Goal: Task Accomplishment & Management: Manage account settings

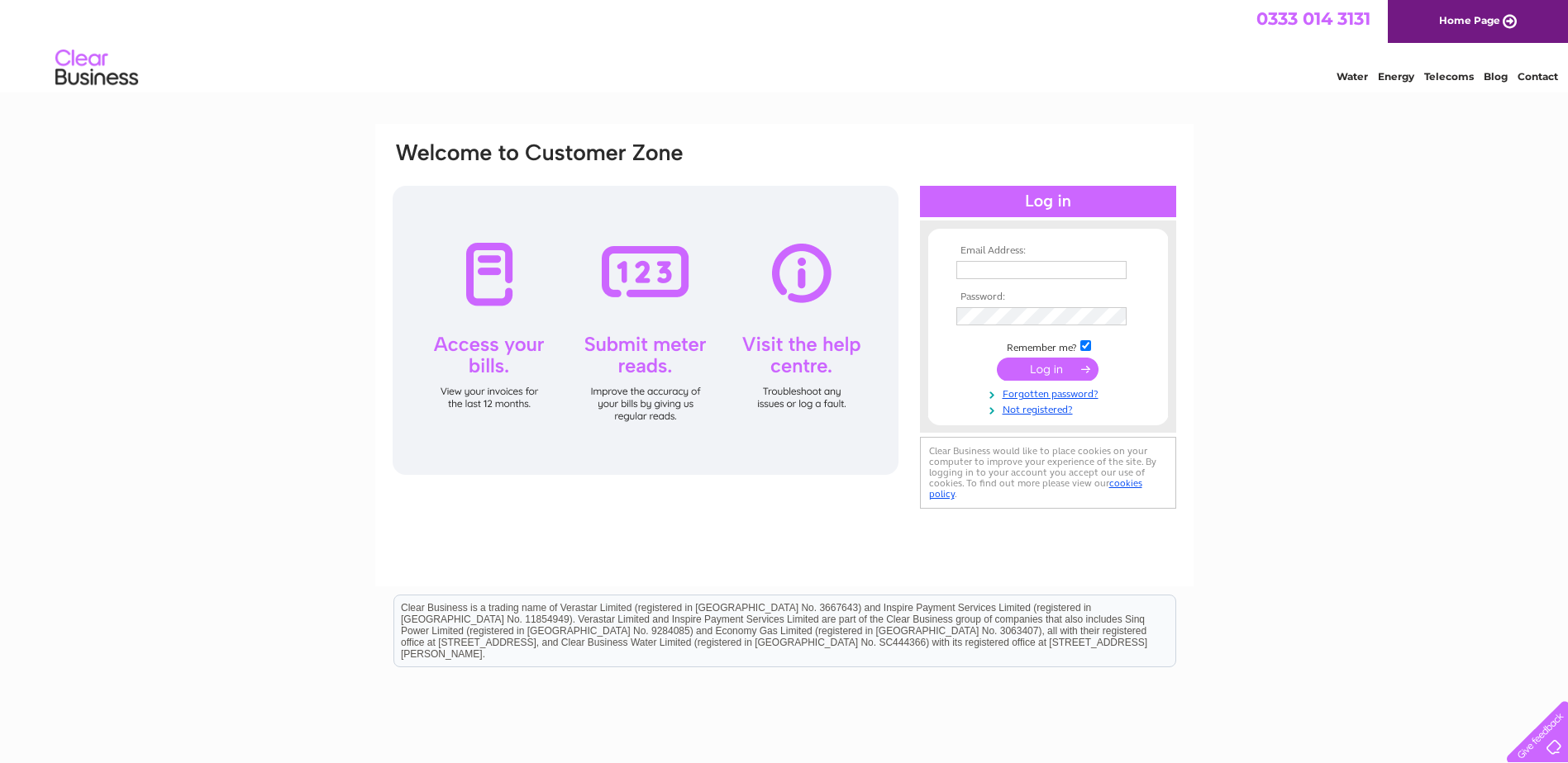
drag, startPoint x: 983, startPoint y: 256, endPoint x: 983, endPoint y: 268, distance: 12.0
click at [983, 256] on td at bounding box center [1047, 269] width 192 height 27
click at [983, 268] on input "text" at bounding box center [1041, 270] width 170 height 18
click at [1004, 261] on input "text" at bounding box center [1041, 270] width 170 height 18
paste input "accounts@nordan.co.uk"
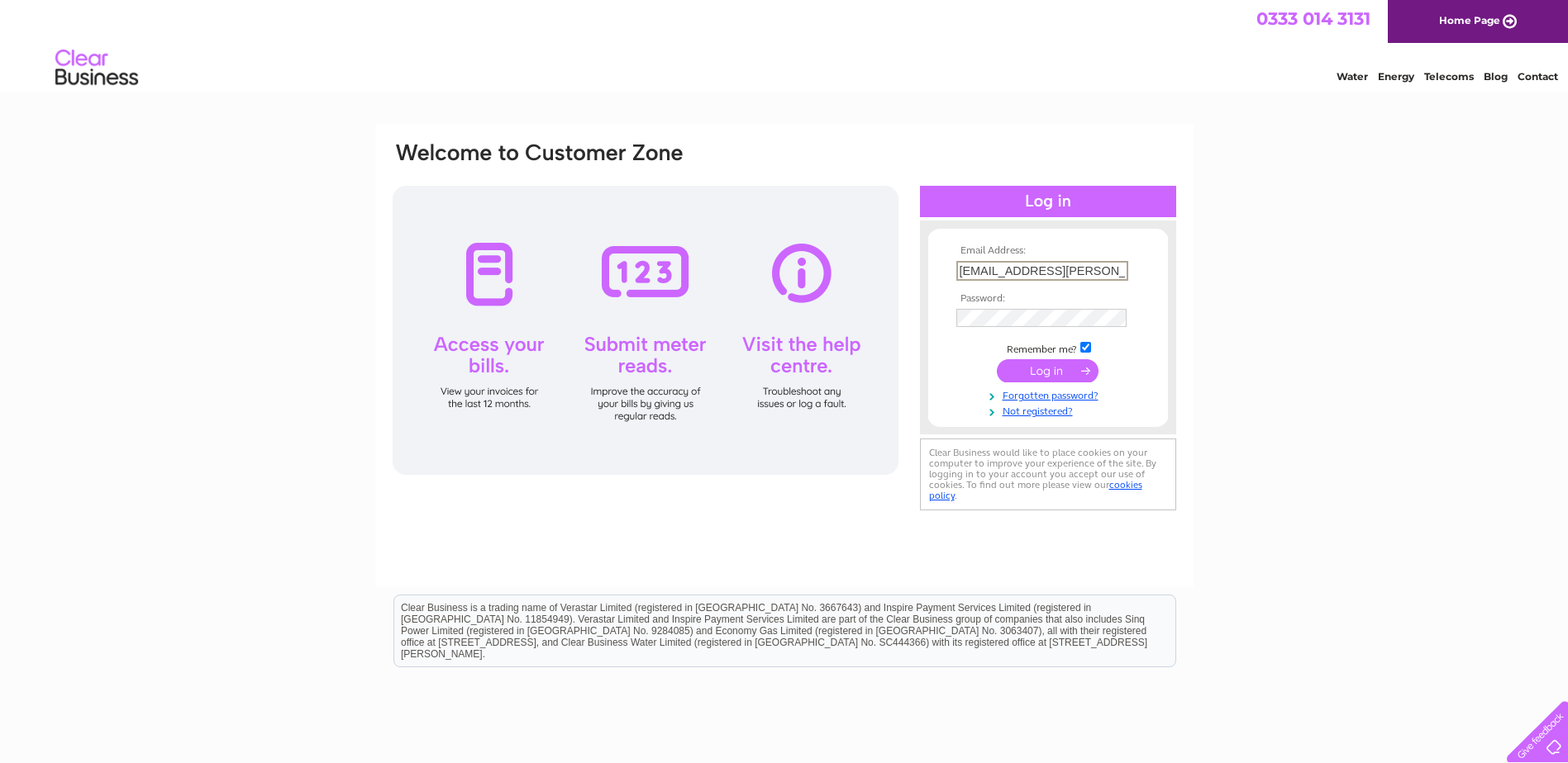
type input "accounts@nordan.co.uk"
click at [997, 359] on input "submit" at bounding box center [1047, 370] width 102 height 23
click at [1046, 368] on input "submit" at bounding box center [1047, 370] width 102 height 23
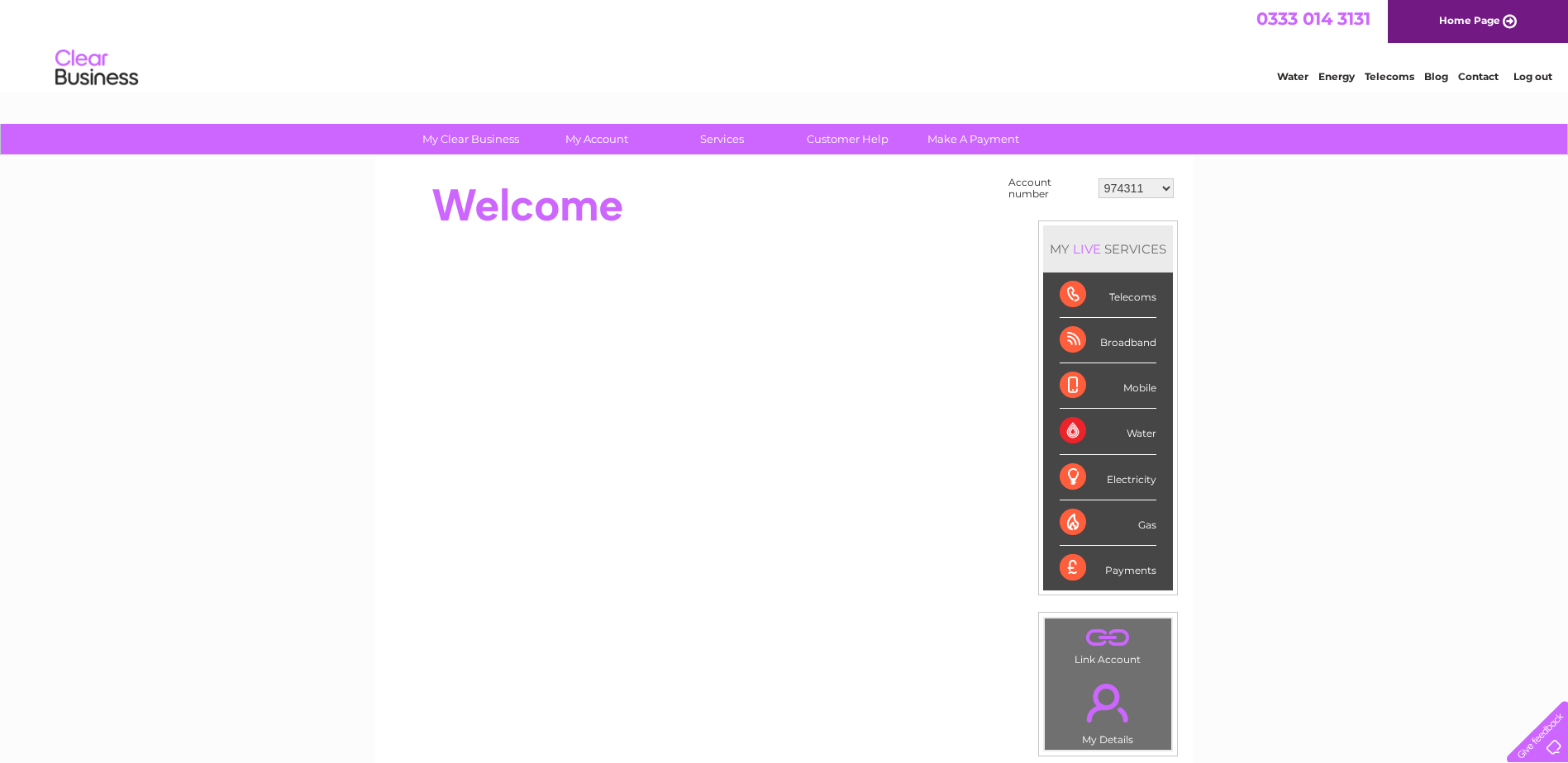
click at [1152, 186] on select "974311 981690 30283146" at bounding box center [1135, 187] width 75 height 19
click at [1163, 185] on select "974311 981690 30283146" at bounding box center [1135, 187] width 75 height 19
select select "981690"
click at [1098, 178] on select "974311 981690 30283146" at bounding box center [1135, 187] width 75 height 19
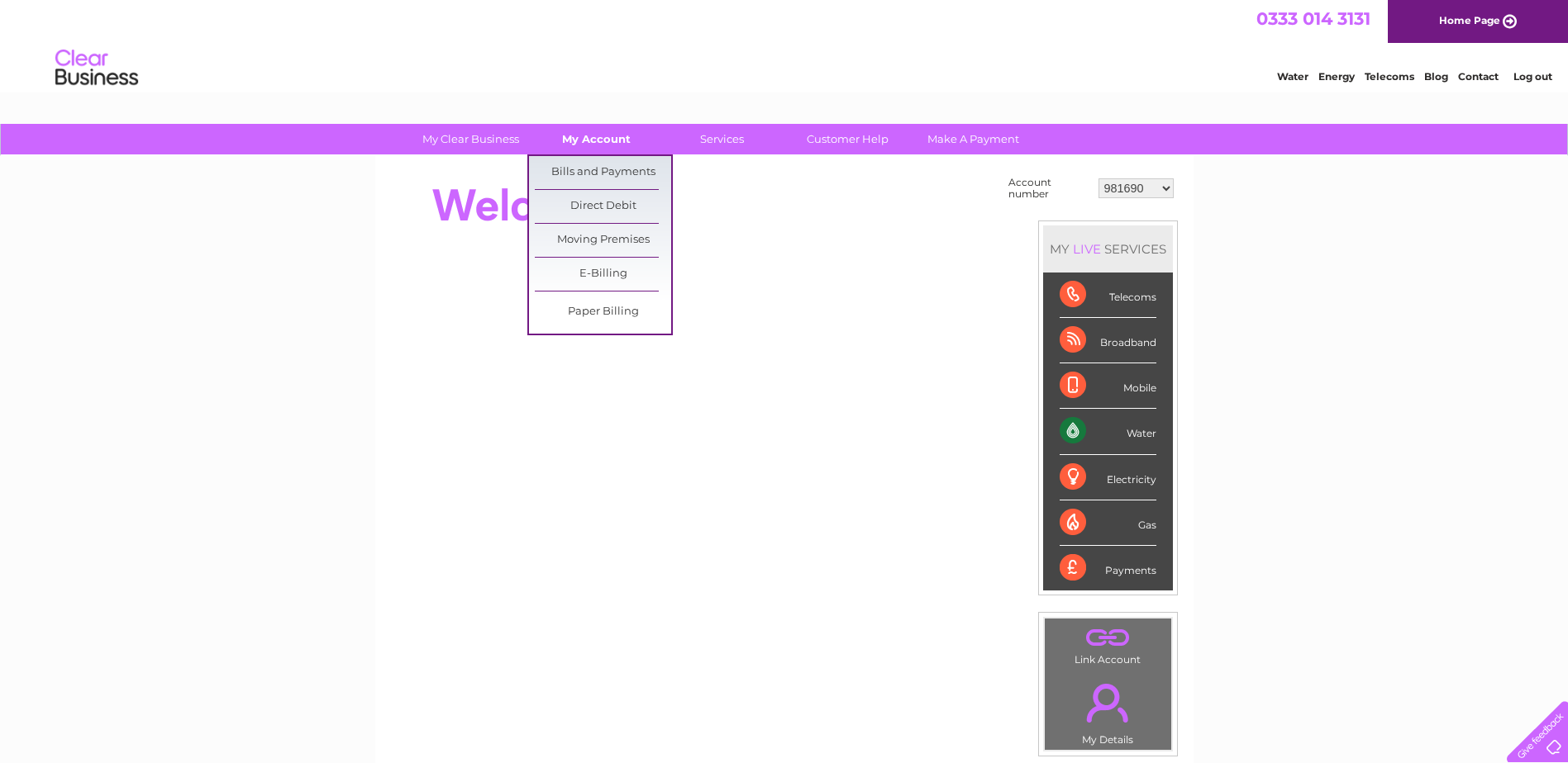
click at [624, 134] on link "My Account" at bounding box center [596, 138] width 137 height 30
click at [617, 170] on link "Bills and Payments" at bounding box center [603, 173] width 137 height 33
click at [610, 166] on link "Bills and Payments" at bounding box center [603, 173] width 137 height 33
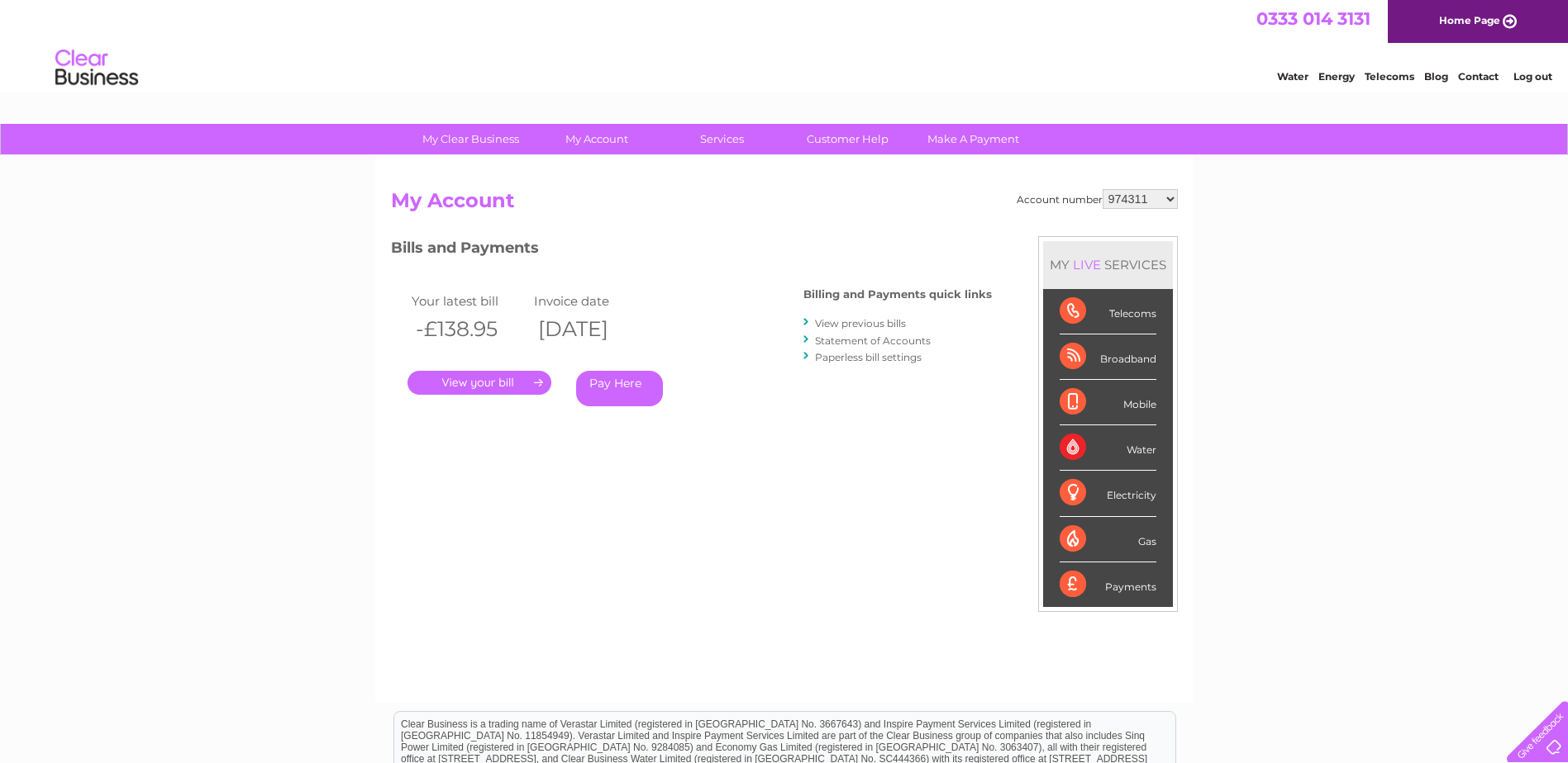
click at [1174, 202] on select "974311 981690 30283146" at bounding box center [1139, 198] width 75 height 19
select select "981690"
click at [1102, 189] on select "974311 981690 30283146" at bounding box center [1139, 198] width 75 height 19
click at [480, 381] on link "." at bounding box center [479, 383] width 144 height 24
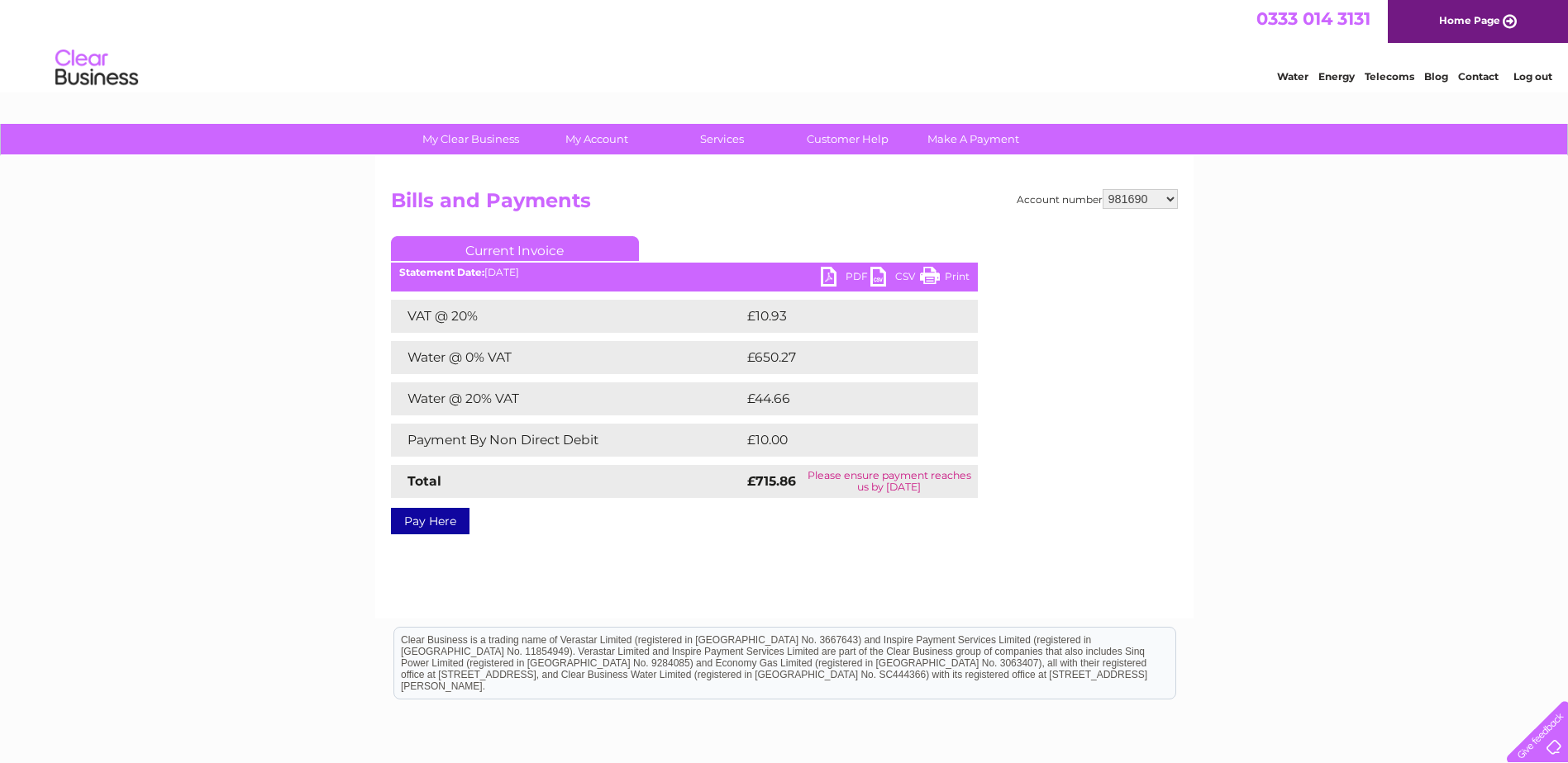
click at [841, 276] on link "PDF" at bounding box center [845, 279] width 50 height 24
